Goal: Task Accomplishment & Management: Use online tool/utility

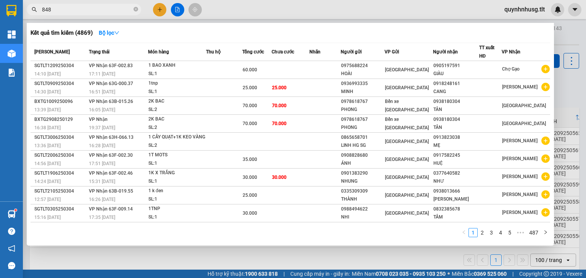
type input "848"
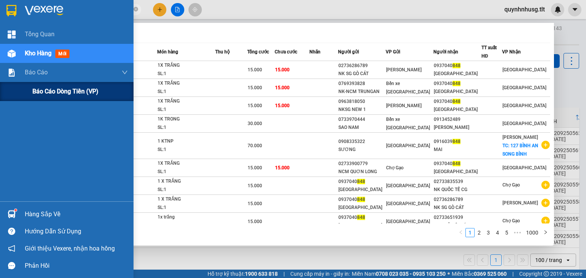
click at [36, 89] on span "Báo cáo dòng tiền (VP)" at bounding box center [65, 92] width 66 height 10
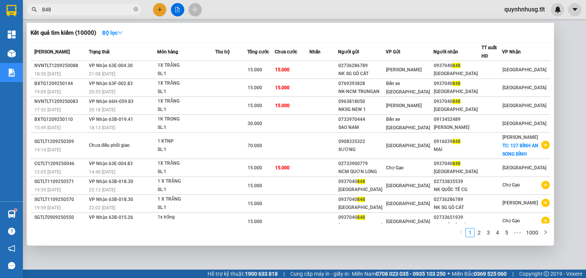
click at [315, 257] on div at bounding box center [293, 139] width 586 height 278
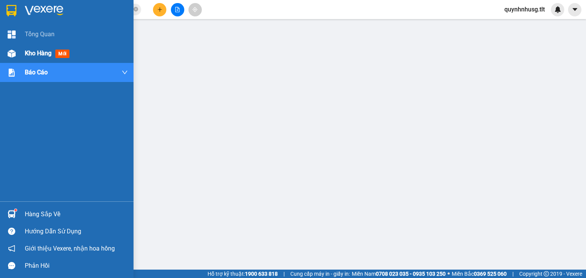
click at [18, 56] on div at bounding box center [11, 53] width 13 height 13
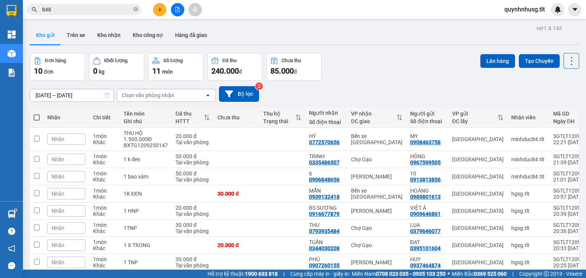
click at [35, 116] on span at bounding box center [37, 117] width 6 height 6
click at [37, 114] on input "checkbox" at bounding box center [37, 114] width 0 height 0
checkbox input "true"
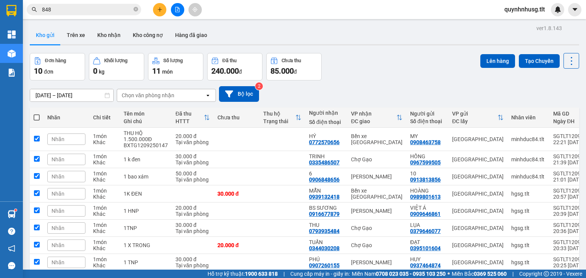
checkbox input "true"
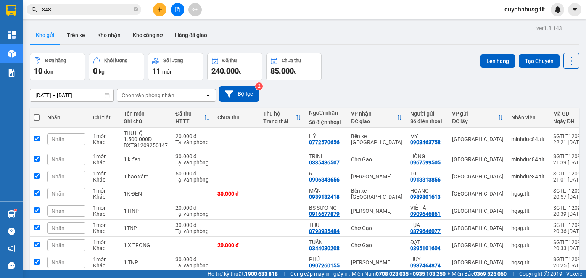
checkbox input "true"
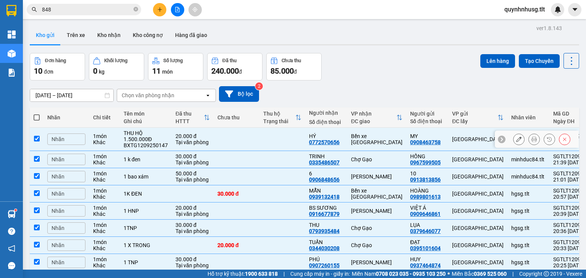
click at [93, 139] on td "1 món Khác" at bounding box center [104, 139] width 31 height 23
checkbox input "false"
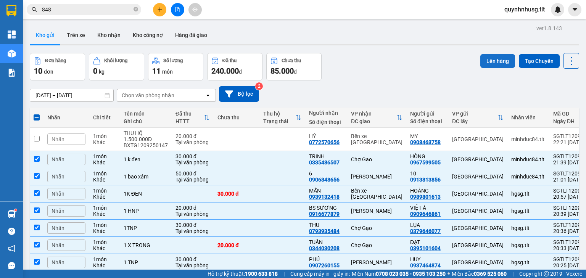
click at [493, 61] on button "Lên hàng" at bounding box center [497, 61] width 35 height 14
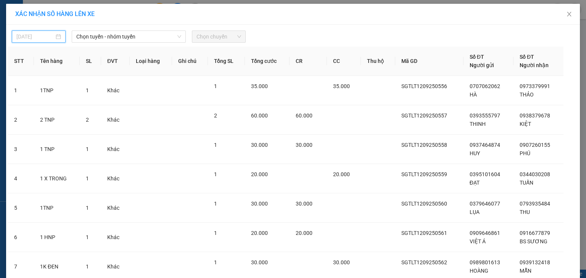
click at [31, 36] on input "[DATE]" at bounding box center [35, 36] width 38 height 8
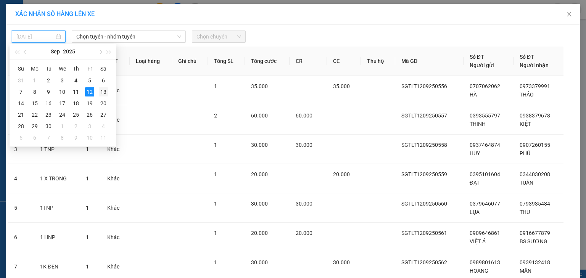
click at [101, 91] on div "13" at bounding box center [103, 91] width 9 height 9
type input "[DATE]"
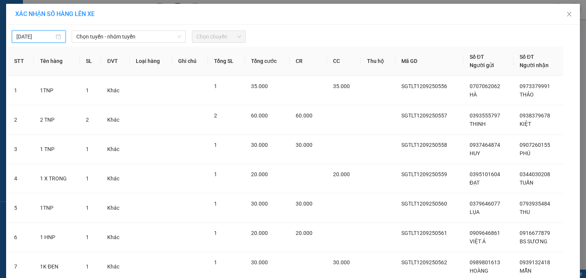
click at [108, 43] on div "[DATE] Chọn tuyến - nhóm tuyến Chọn chuyến STT Tên hàng SL ĐVT Loại hàng Ghi ch…" at bounding box center [293, 206] width 574 height 362
click at [111, 37] on span "Chọn tuyến - nhóm tuyến" at bounding box center [128, 36] width 105 height 11
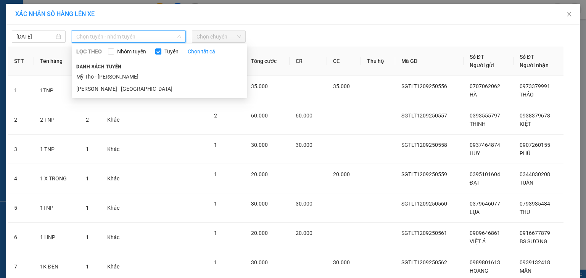
click at [105, 88] on li "[PERSON_NAME] - [GEOGRAPHIC_DATA]" at bounding box center [160, 89] width 176 height 12
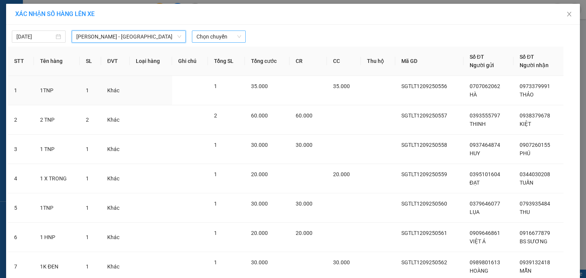
click at [213, 34] on span "Chọn chuyến" at bounding box center [219, 36] width 45 height 11
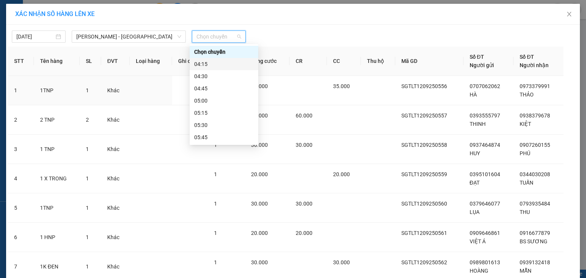
click at [212, 63] on div "04:15" at bounding box center [224, 64] width 60 height 8
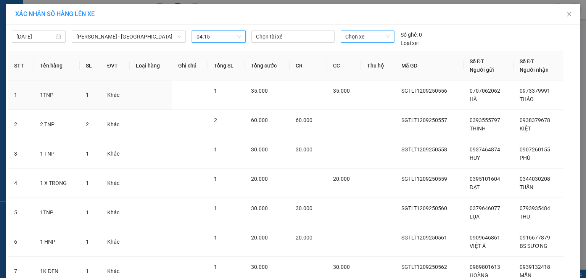
click at [373, 38] on span "Chọn xe" at bounding box center [367, 36] width 44 height 11
type input "430"
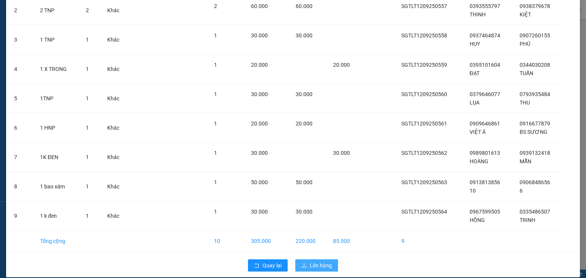
scroll to position [117, 0]
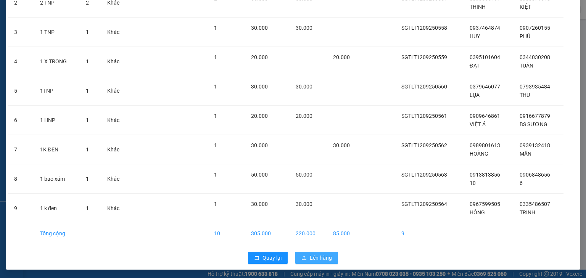
click at [325, 252] on button "Lên hàng" at bounding box center [316, 258] width 43 height 12
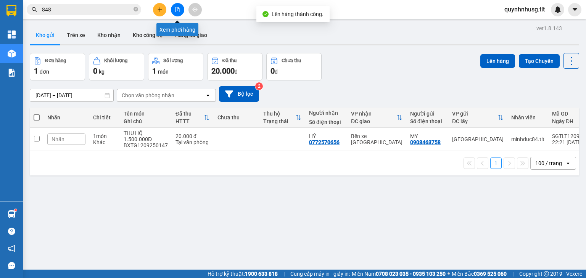
click at [172, 11] on button at bounding box center [177, 9] width 13 height 13
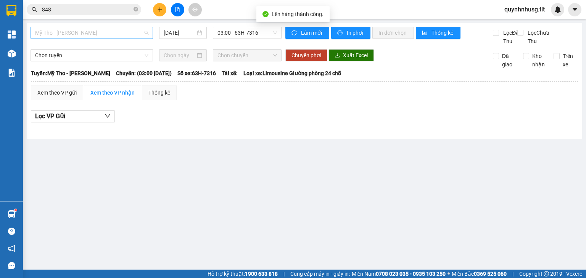
drag, startPoint x: 55, startPoint y: 33, endPoint x: 52, endPoint y: 66, distance: 33.0
click at [55, 33] on span "Mỹ Tho - [PERSON_NAME]" at bounding box center [91, 32] width 113 height 11
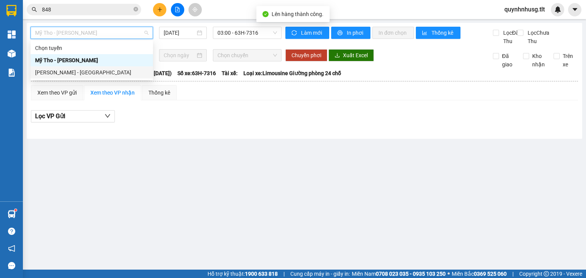
click at [50, 71] on div "[PERSON_NAME] - [GEOGRAPHIC_DATA]" at bounding box center [91, 72] width 113 height 8
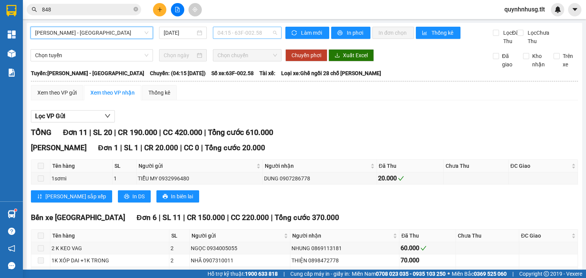
click at [234, 29] on span "04:15 - 63F-002.58" at bounding box center [248, 32] width 60 height 11
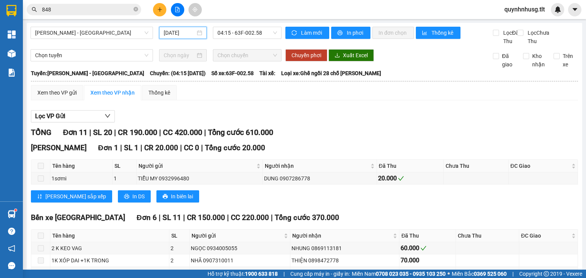
click at [169, 33] on input "[DATE]" at bounding box center [179, 33] width 31 height 8
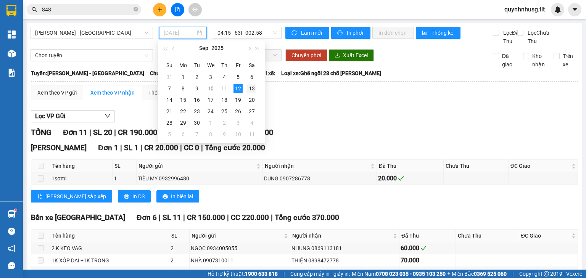
click at [247, 89] on div "13" at bounding box center [251, 88] width 9 height 9
type input "[DATE]"
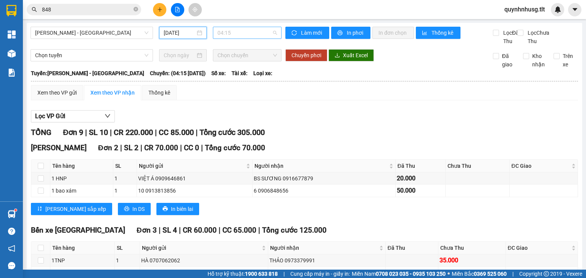
click at [251, 34] on span "04:15" at bounding box center [248, 32] width 60 height 11
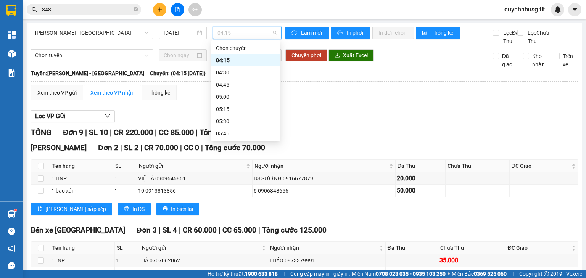
click at [235, 69] on div "04:30" at bounding box center [246, 72] width 60 height 8
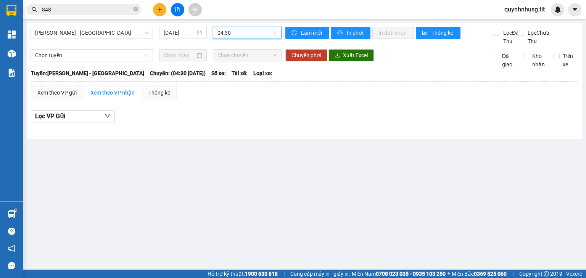
click at [240, 32] on span "04:30" at bounding box center [248, 32] width 60 height 11
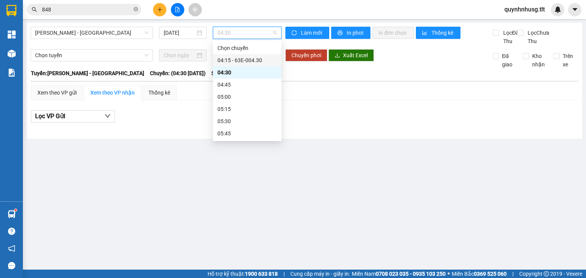
click at [237, 61] on div "04:15 - 63E-004.30" at bounding box center [248, 60] width 60 height 8
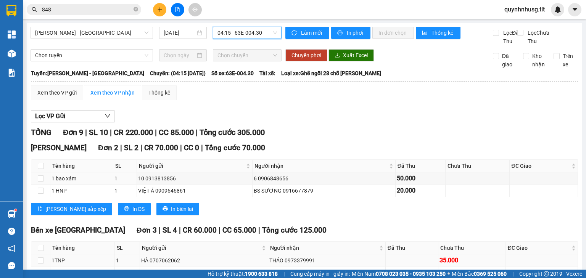
scroll to position [92, 0]
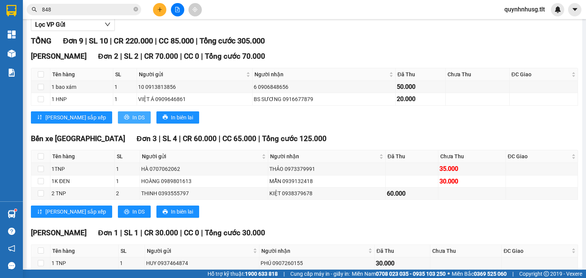
click at [132, 122] on span "In DS" at bounding box center [138, 117] width 12 height 8
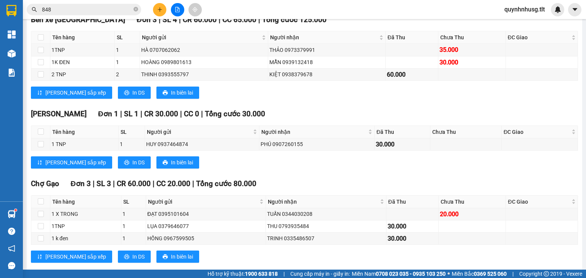
scroll to position [214, 0]
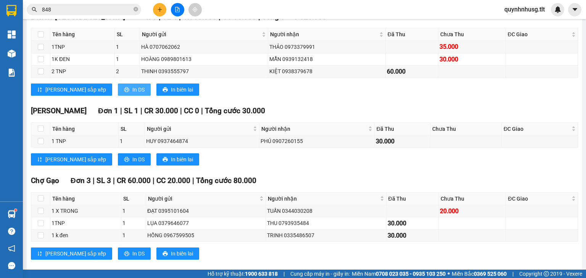
click at [132, 94] on span "In DS" at bounding box center [138, 89] width 12 height 8
click at [118, 166] on button "In DS" at bounding box center [134, 159] width 33 height 12
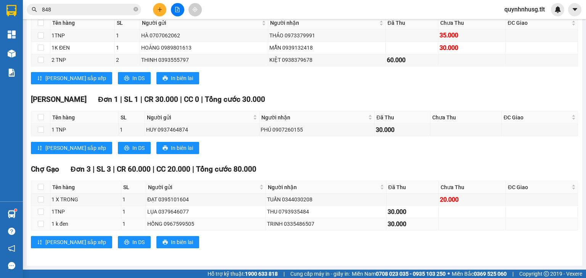
scroll to position [232, 0]
click at [118, 243] on button "In DS" at bounding box center [134, 242] width 33 height 12
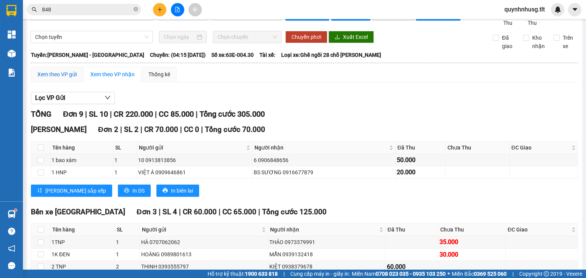
click at [62, 79] on div "Xem theo VP gửi" at bounding box center [56, 74] width 39 height 8
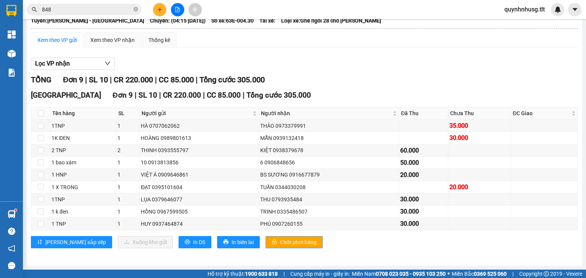
click at [280, 245] on span "Chốt phơi hàng" at bounding box center [298, 242] width 37 height 8
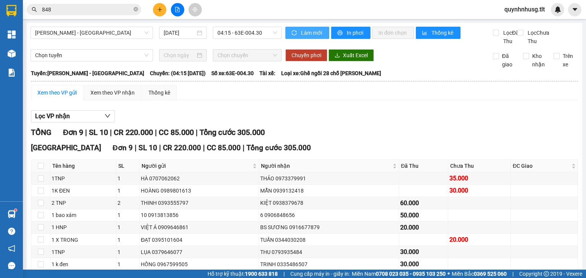
click at [306, 27] on button "Làm mới" at bounding box center [307, 33] width 44 height 12
click at [21, 51] on div "Kho hàng mới" at bounding box center [11, 53] width 23 height 19
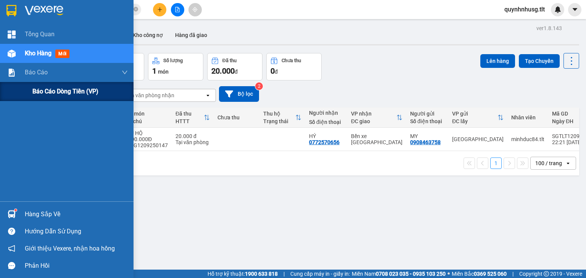
click at [50, 95] on span "Báo cáo dòng tiền (VP)" at bounding box center [65, 92] width 66 height 10
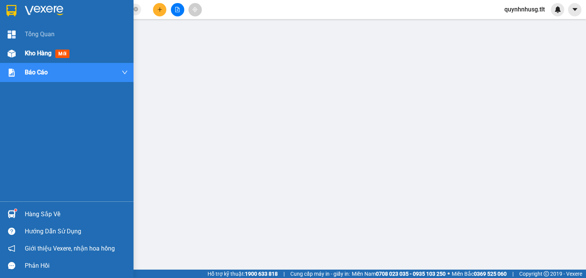
click at [18, 51] on div "Kho hàng mới" at bounding box center [67, 53] width 134 height 19
